Goal: Task Accomplishment & Management: Use online tool/utility

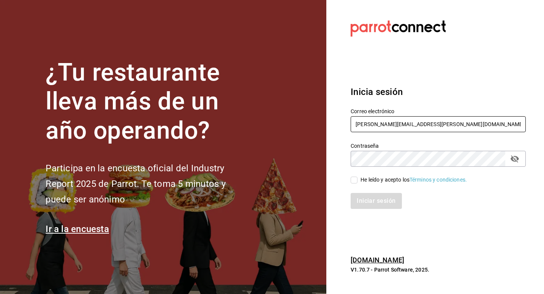
click at [448, 129] on input "adri.quintero@hotmail.com" at bounding box center [438, 124] width 175 height 16
type input "a"
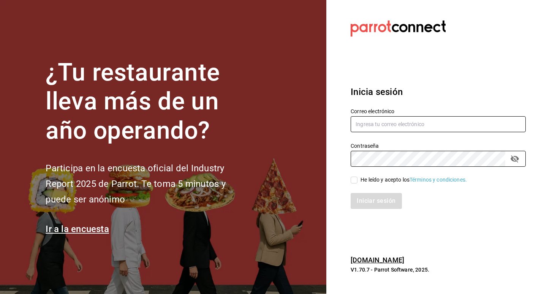
click at [432, 124] on input "text" at bounding box center [438, 124] width 175 height 16
type input "M"
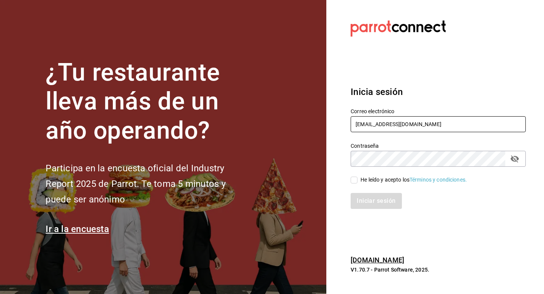
type input "mariafernandariveralara41@gmail.com"
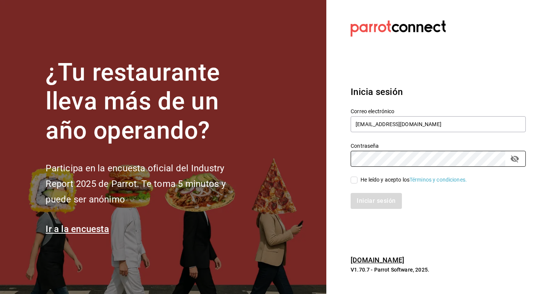
click at [353, 183] on input "He leído y acepto los Términos y condiciones." at bounding box center [354, 180] width 7 height 7
checkbox input "true"
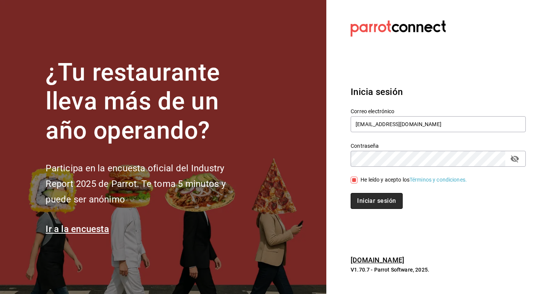
click at [372, 203] on button "Iniciar sesión" at bounding box center [377, 201] width 52 height 16
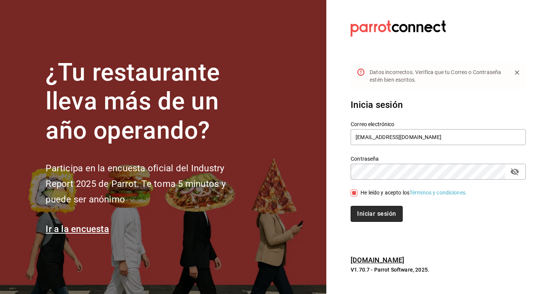
click at [364, 215] on button "Iniciar sesión" at bounding box center [377, 214] width 52 height 16
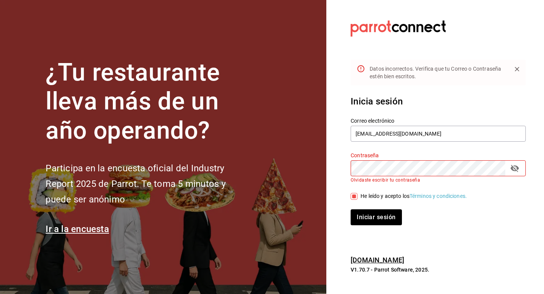
click at [518, 149] on div "Contraseña Contraseña Olvidaste escribir tu contraseña" at bounding box center [434, 163] width 184 height 40
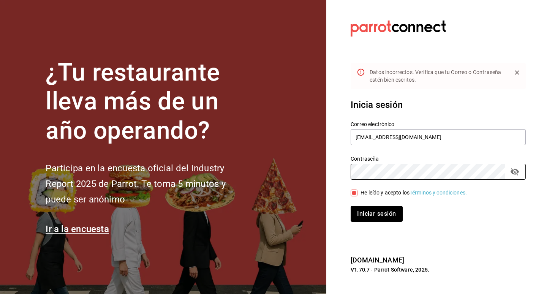
click at [353, 212] on button "Iniciar sesión" at bounding box center [377, 214] width 52 height 16
click at [355, 214] on button "Iniciar sesión" at bounding box center [377, 214] width 52 height 16
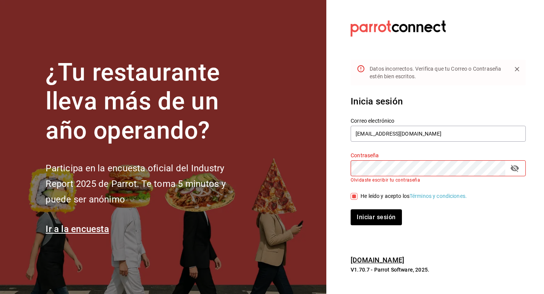
click at [336, 142] on section "Datos incorrectos. Verifica que tu Correo o Contraseña estén bien escritos. Ini…" at bounding box center [435, 147] width 218 height 294
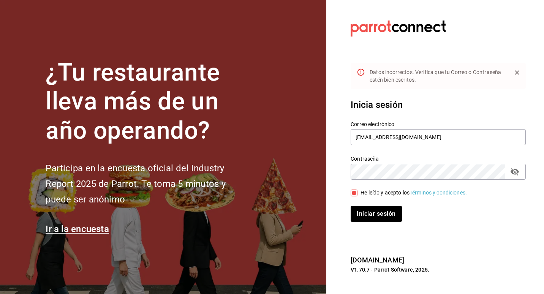
click at [347, 155] on div "Contraseña Contraseña" at bounding box center [434, 162] width 184 height 33
click at [512, 172] on icon "passwordField" at bounding box center [515, 171] width 8 height 7
click at [382, 214] on button "Iniciar sesión" at bounding box center [377, 214] width 52 height 16
click at [413, 90] on div "Inicia sesión Correo electrónico mariafernandariveralara41@gmail.com Contraseña…" at bounding box center [438, 160] width 175 height 142
click at [380, 214] on button "Iniciar sesión" at bounding box center [377, 214] width 52 height 16
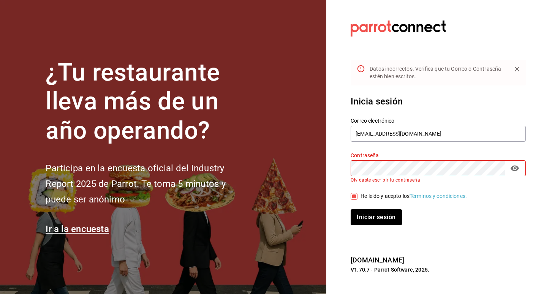
click at [391, 150] on div "Contraseña Contraseña Olvidaste escribir tu contraseña" at bounding box center [434, 163] width 184 height 40
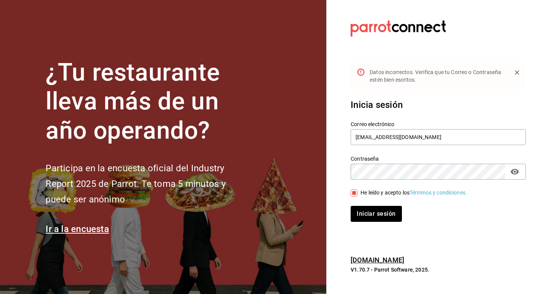
click at [436, 100] on h3 "Inicia sesión" at bounding box center [438, 105] width 175 height 14
click at [392, 216] on button "Iniciar sesión" at bounding box center [377, 214] width 52 height 16
click at [386, 218] on button "Iniciar sesión" at bounding box center [377, 214] width 52 height 16
click at [451, 134] on input "mariafernandariveralara41@gmail.com" at bounding box center [438, 137] width 175 height 16
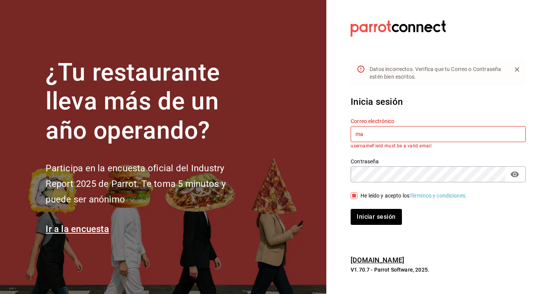
type input "m"
click at [331, 168] on section "Datos incorrectos. Verifica que tu Correo o Contraseña estén bien escritos. Ini…" at bounding box center [435, 147] width 218 height 294
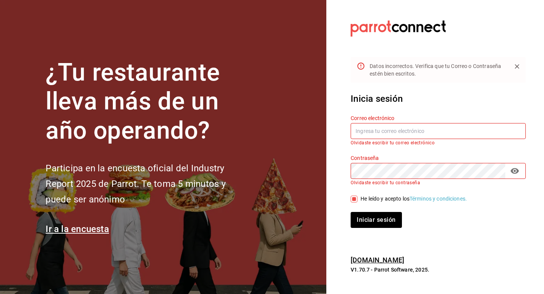
click at [423, 136] on input "text" at bounding box center [438, 131] width 175 height 16
type input "mariafernandariveralara41@gmail.com"
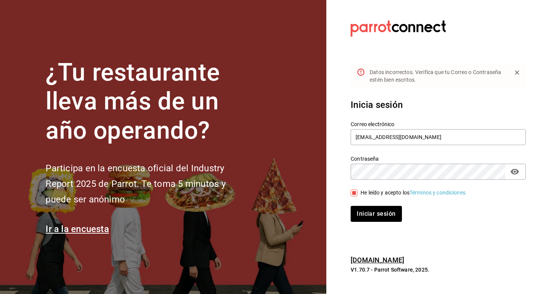
drag, startPoint x: 329, startPoint y: 155, endPoint x: 329, endPoint y: 163, distance: 7.2
click at [329, 156] on section "Datos incorrectos. Verifica que tu Correo o Contraseña estén bien escritos. Ini…" at bounding box center [435, 147] width 218 height 294
click at [363, 209] on button "Iniciar sesión" at bounding box center [377, 214] width 52 height 16
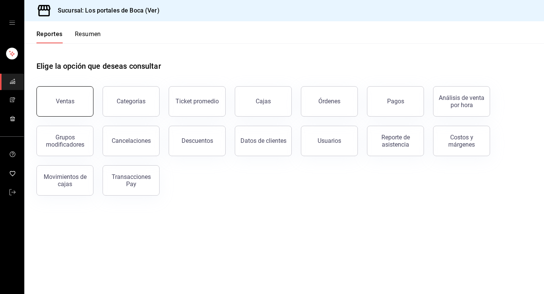
click at [78, 107] on button "Ventas" at bounding box center [64, 101] width 57 height 30
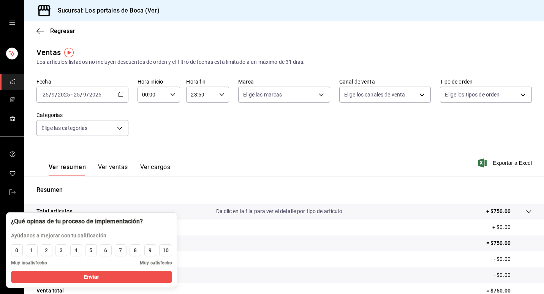
click at [122, 98] on div "[DATE] [DATE] - [DATE] [DATE]" at bounding box center [82, 95] width 92 height 16
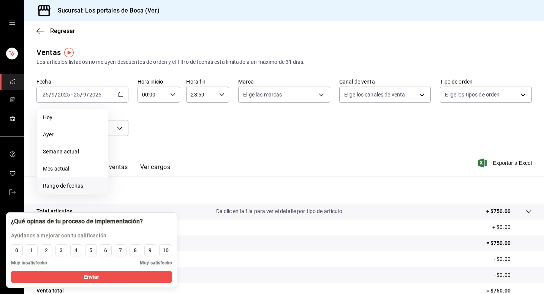
click at [75, 184] on span "Rango de fechas" at bounding box center [72, 186] width 59 height 8
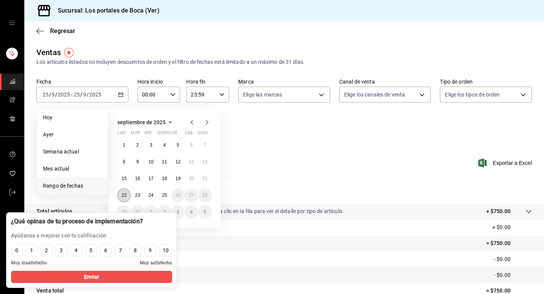
click at [127, 195] on button "22" at bounding box center [123, 195] width 13 height 14
click at [127, 195] on abbr "22" at bounding box center [124, 195] width 5 height 5
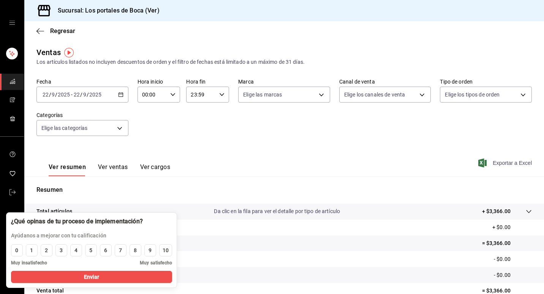
click at [499, 160] on span "Exportar a Excel" at bounding box center [506, 162] width 52 height 9
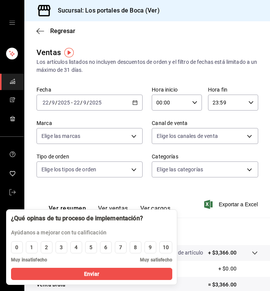
click at [138, 103] on div "[DATE] [DATE] - [DATE] [DATE]" at bounding box center [89, 103] width 106 height 16
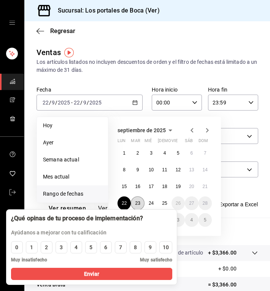
click at [136, 205] on button "23" at bounding box center [137, 203] width 13 height 14
click at [136, 203] on abbr "23" at bounding box center [137, 203] width 5 height 5
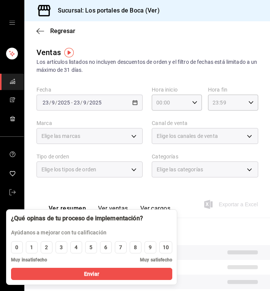
click at [137, 203] on div "Ver resumen Ver ventas Ver cargos" at bounding box center [103, 207] width 134 height 22
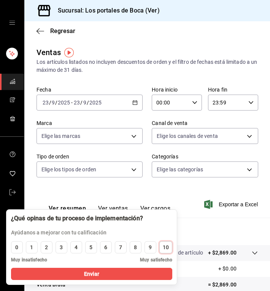
click at [166, 250] on div "10" at bounding box center [166, 248] width 6 height 8
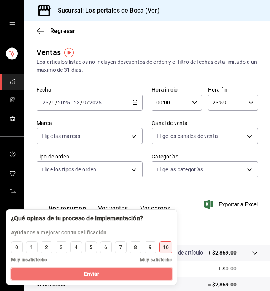
click at [158, 274] on button "Enviar" at bounding box center [91, 274] width 161 height 12
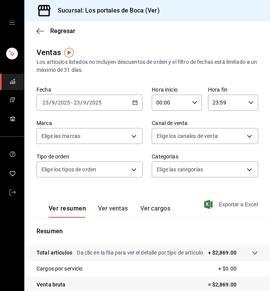
click at [214, 206] on span "Exportar a Excel" at bounding box center [232, 204] width 52 height 9
click at [130, 106] on div "[DATE] [DATE] - [DATE] [DATE]" at bounding box center [89, 103] width 106 height 16
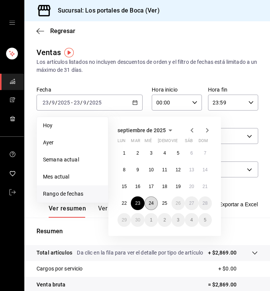
click at [153, 208] on button "24" at bounding box center [150, 203] width 13 height 14
click at [153, 208] on button "Ver cargos" at bounding box center [155, 211] width 30 height 13
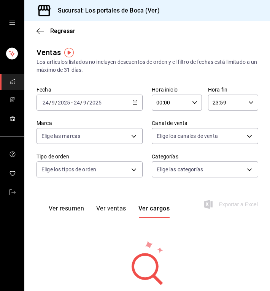
click at [133, 104] on icon "button" at bounding box center [134, 102] width 5 height 5
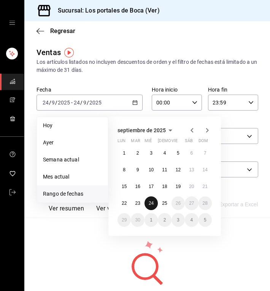
click at [153, 205] on abbr "24" at bounding box center [151, 203] width 5 height 5
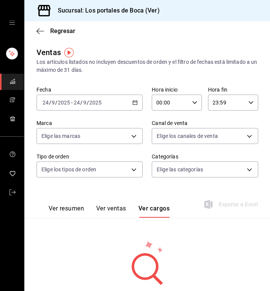
click at [136, 103] on div "[DATE] [DATE] - [DATE] [DATE]" at bounding box center [89, 103] width 106 height 16
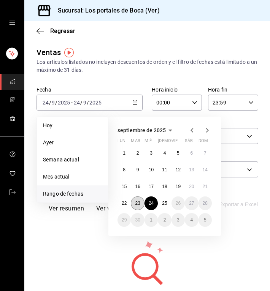
click at [135, 201] on abbr "23" at bounding box center [137, 203] width 5 height 5
click at [135, 199] on button "23" at bounding box center [137, 203] width 13 height 14
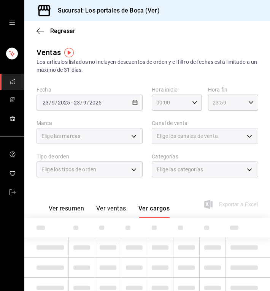
click at [135, 199] on div "Ver resumen Ver ventas Ver cargos" at bounding box center [102, 207] width 133 height 22
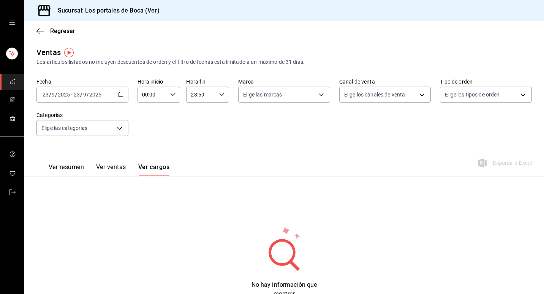
click at [118, 95] on icon "button" at bounding box center [120, 94] width 5 height 5
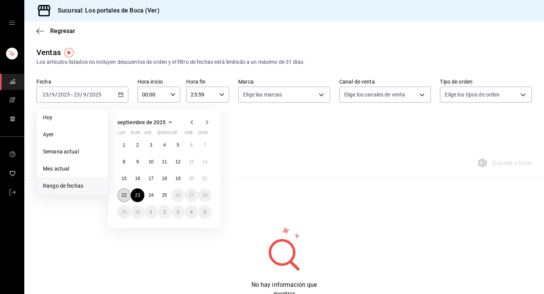
click at [119, 199] on button "22" at bounding box center [123, 195] width 13 height 14
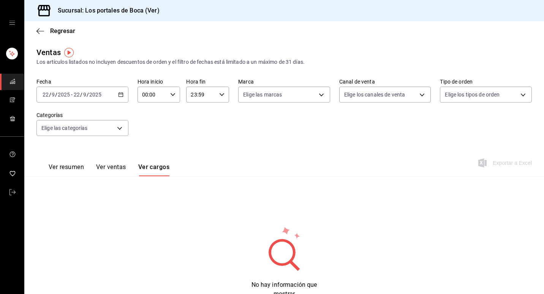
click at [71, 164] on button "Ver resumen" at bounding box center [66, 169] width 35 height 13
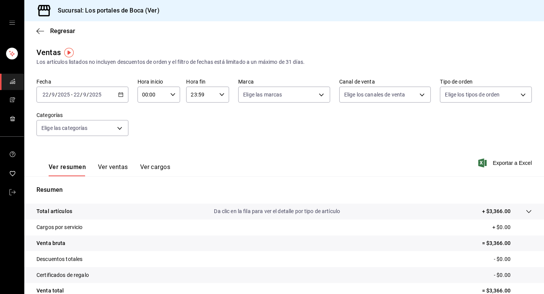
click at [118, 94] on icon "button" at bounding box center [120, 94] width 5 height 5
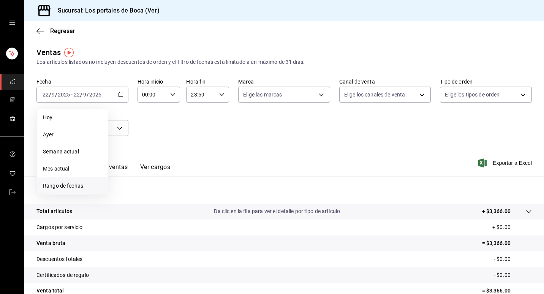
click at [76, 186] on span "Rango de fechas" at bounding box center [72, 186] width 59 height 8
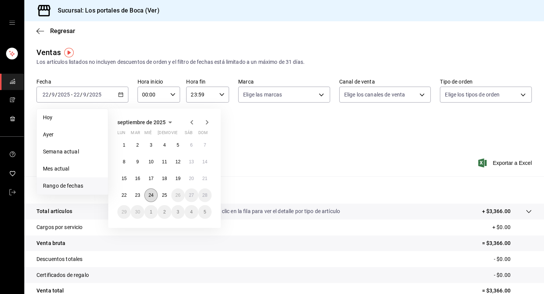
click at [146, 195] on button "24" at bounding box center [150, 195] width 13 height 14
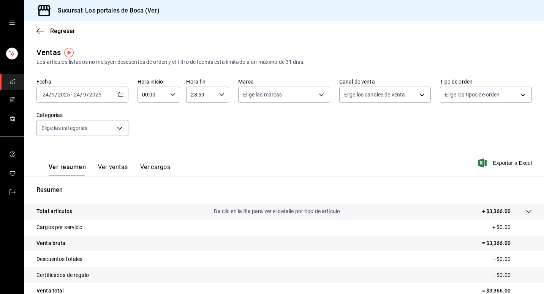
click at [146, 195] on div "Resumen Total artículos Da clic en la fila para ver el detalle por tipo de artí…" at bounding box center [284, 262] width 520 height 154
click at [504, 165] on span "Exportar a Excel" at bounding box center [506, 162] width 52 height 9
